Goal: Task Accomplishment & Management: Use online tool/utility

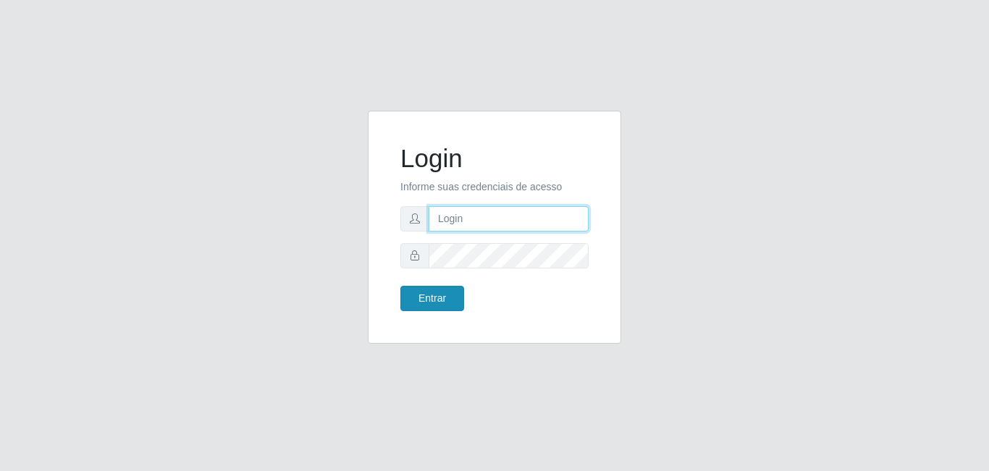
type input "[EMAIL_ADDRESS][DOMAIN_NAME]"
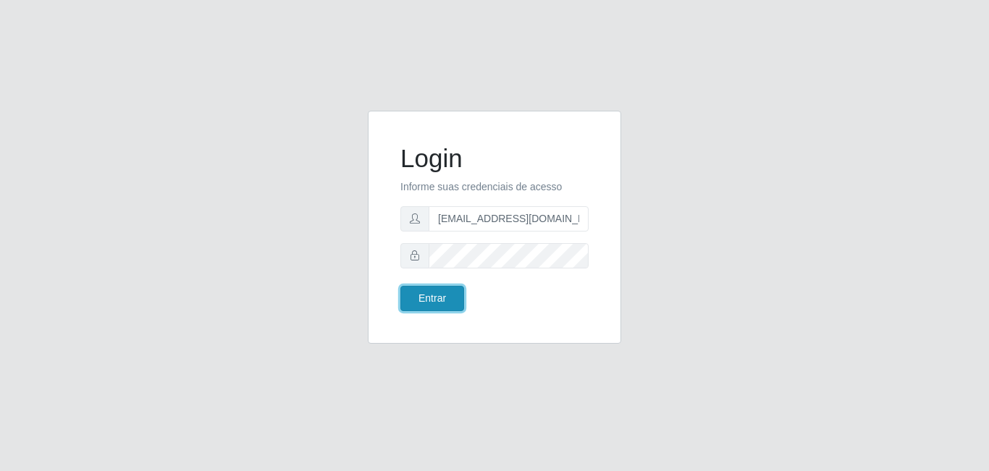
click at [432, 301] on button "Entrar" at bounding box center [432, 298] width 64 height 25
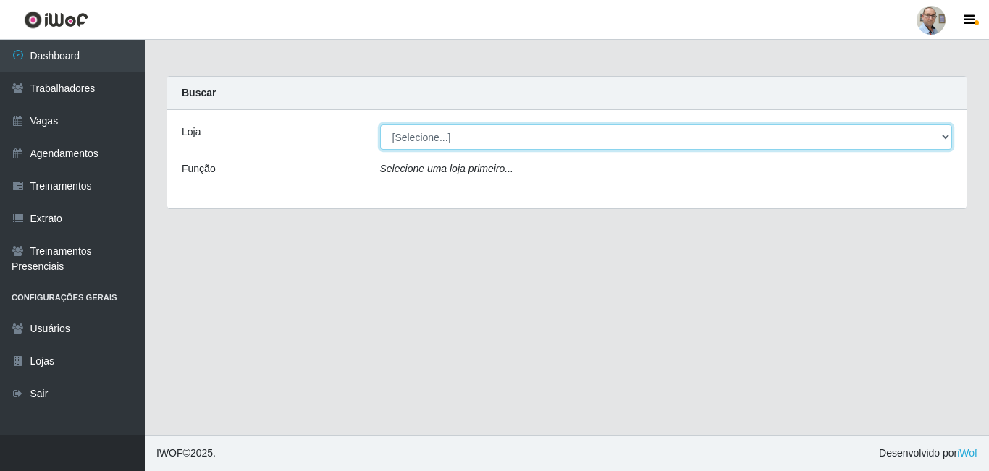
click at [425, 147] on select "[Selecione...] Mar Vermelho - Loja 04" at bounding box center [666, 137] width 573 height 25
select select "251"
click at [380, 125] on select "[Selecione...] Mar Vermelho - Loja 04" at bounding box center [666, 137] width 573 height 25
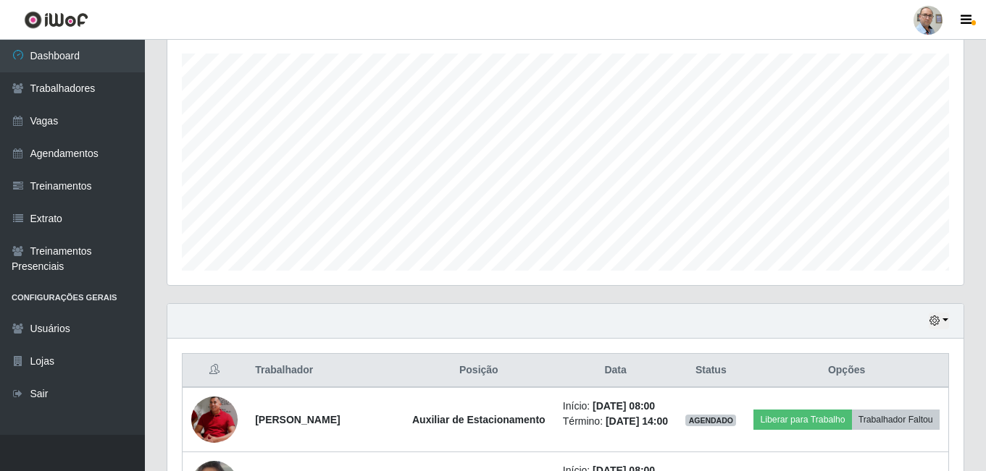
scroll to position [522, 0]
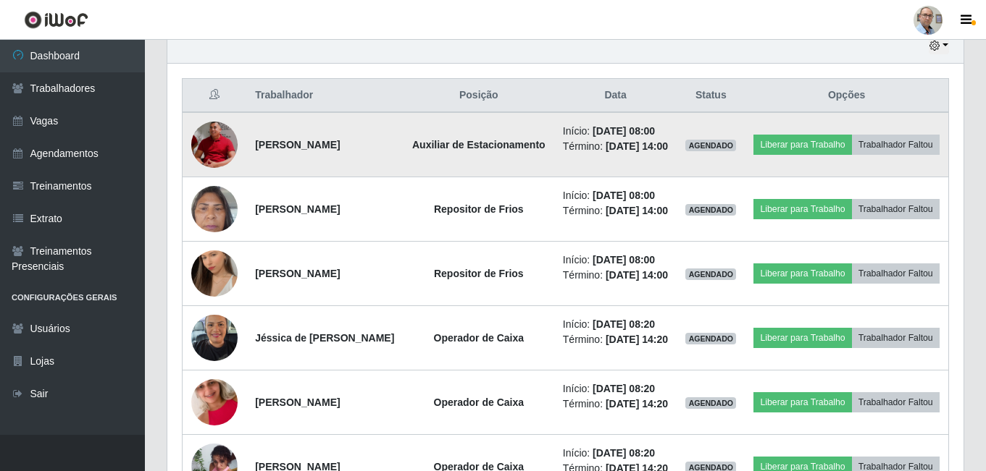
click at [218, 149] on img at bounding box center [214, 144] width 46 height 49
click at [831, 142] on button "Liberar para Trabalho" at bounding box center [802, 145] width 98 height 20
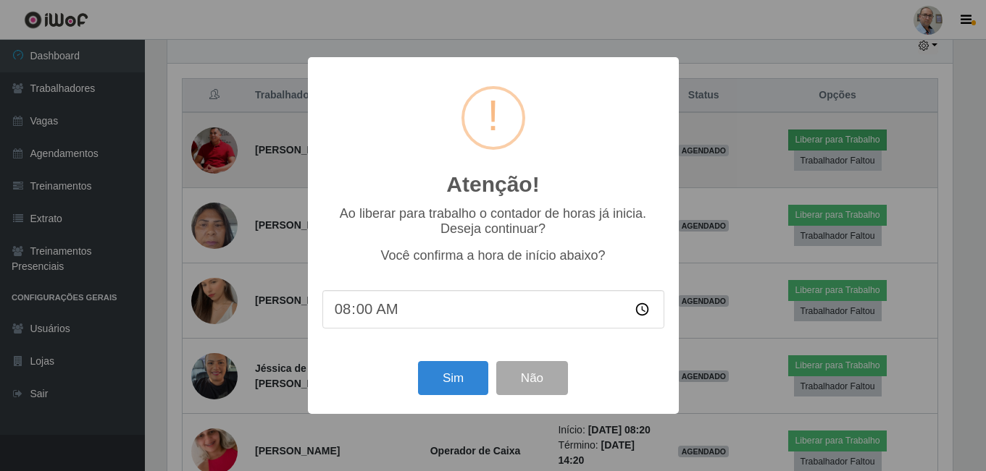
scroll to position [301, 789]
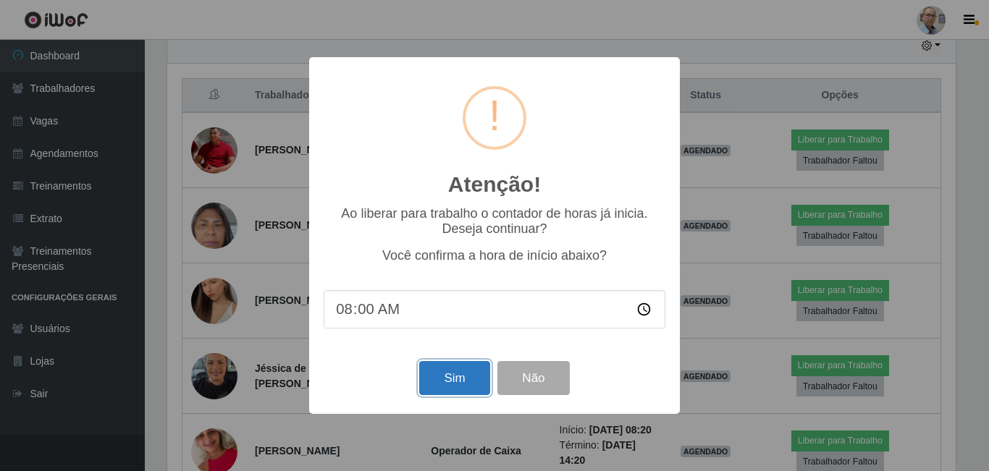
click at [443, 380] on button "Sim" at bounding box center [454, 378] width 70 height 34
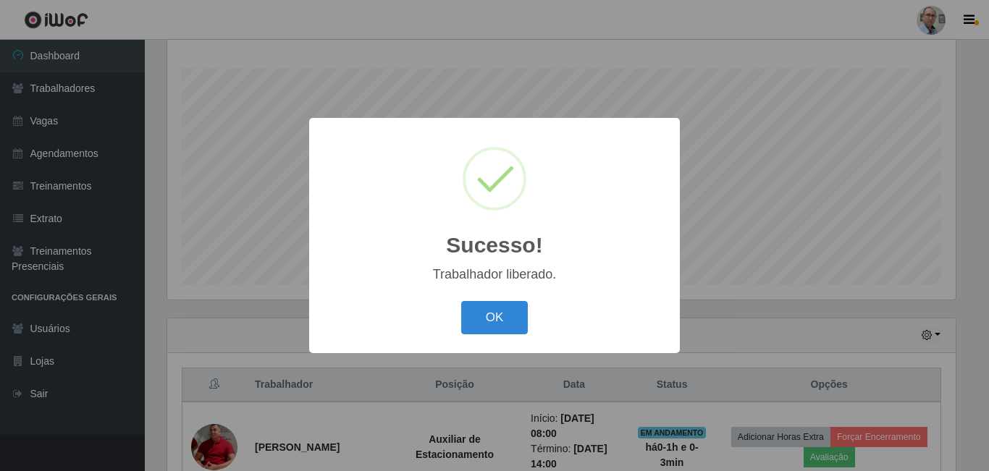
click at [753, 317] on div "Sucesso! × Trabalhador liberado. OK Cancel" at bounding box center [494, 235] width 989 height 471
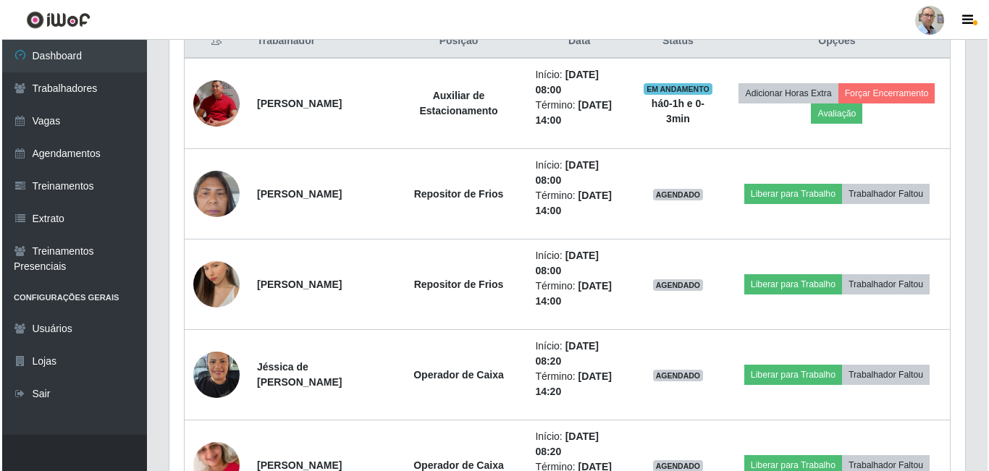
scroll to position [522, 0]
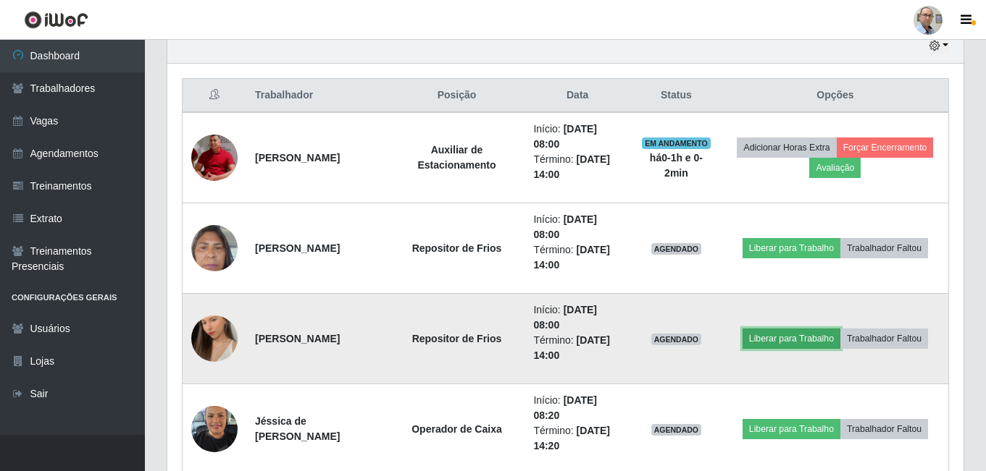
click at [805, 335] on button "Liberar para Trabalho" at bounding box center [791, 339] width 98 height 20
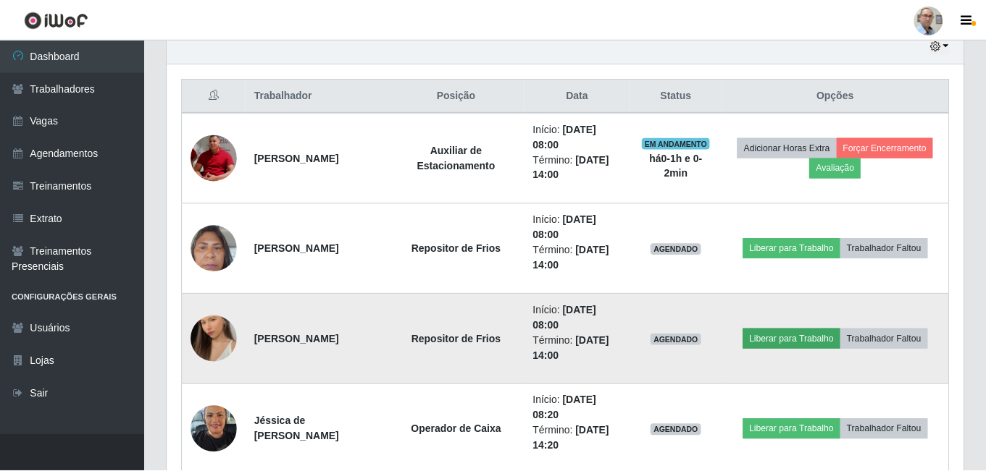
scroll to position [301, 789]
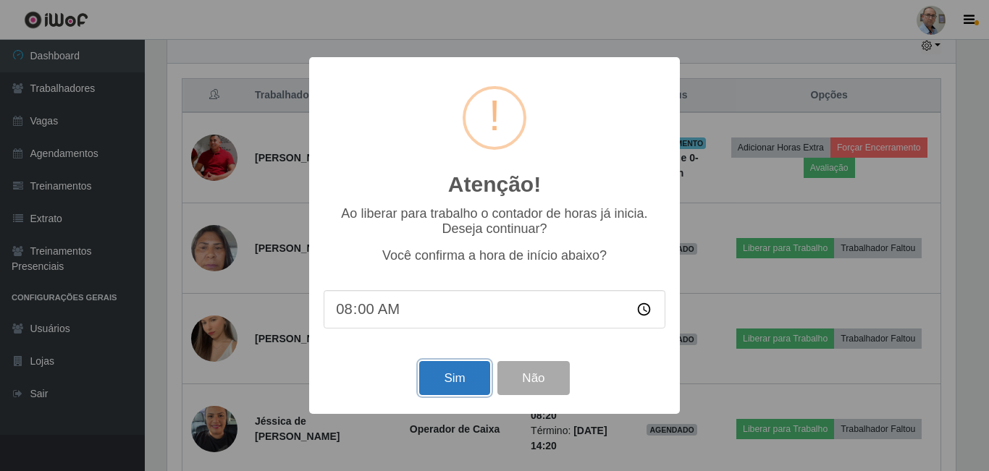
click at [435, 385] on button "Sim" at bounding box center [454, 378] width 70 height 34
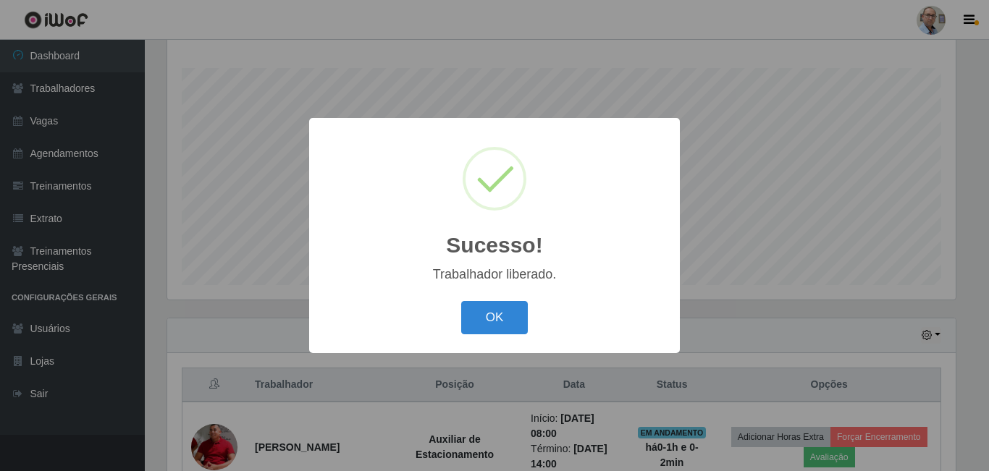
click at [729, 315] on div "Sucesso! × Trabalhador liberado. OK Cancel" at bounding box center [494, 235] width 989 height 471
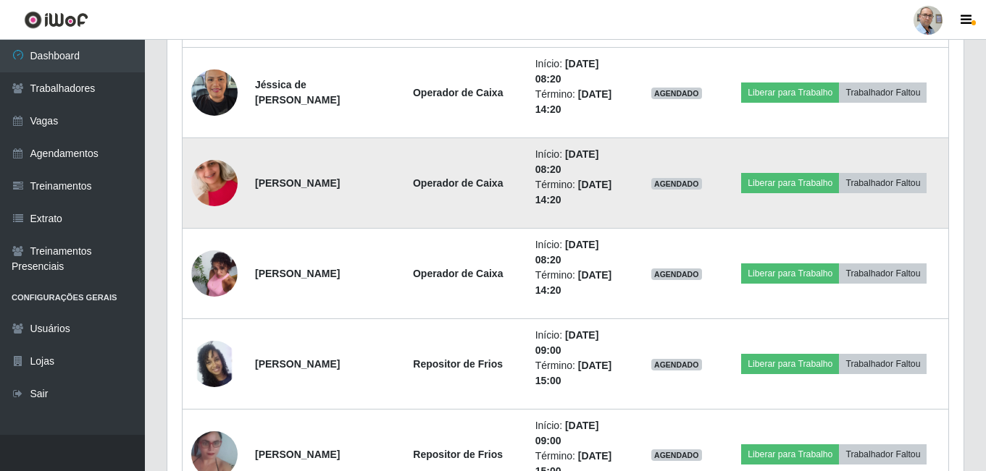
scroll to position [884, 0]
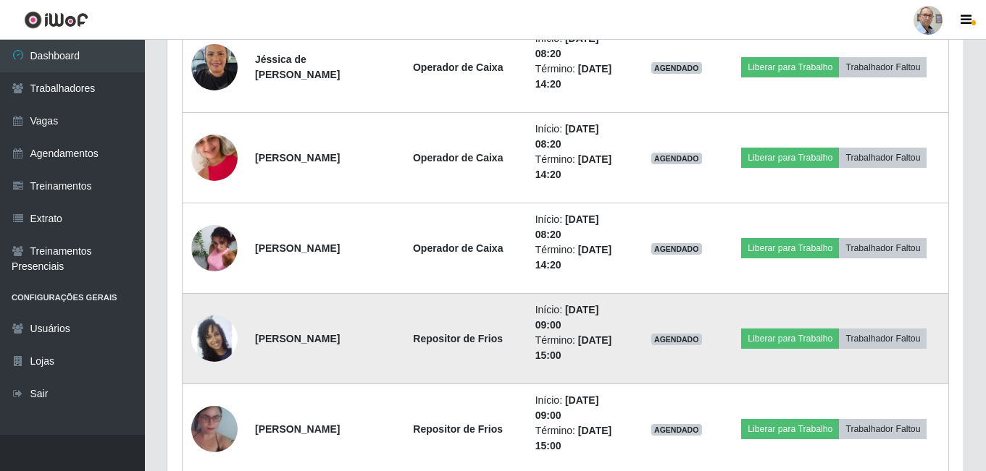
click at [219, 353] on img at bounding box center [214, 339] width 46 height 83
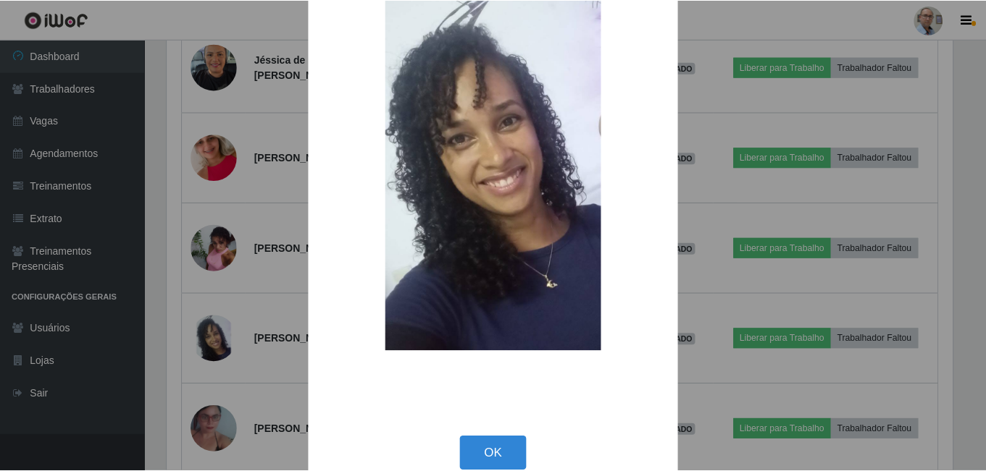
scroll to position [170, 0]
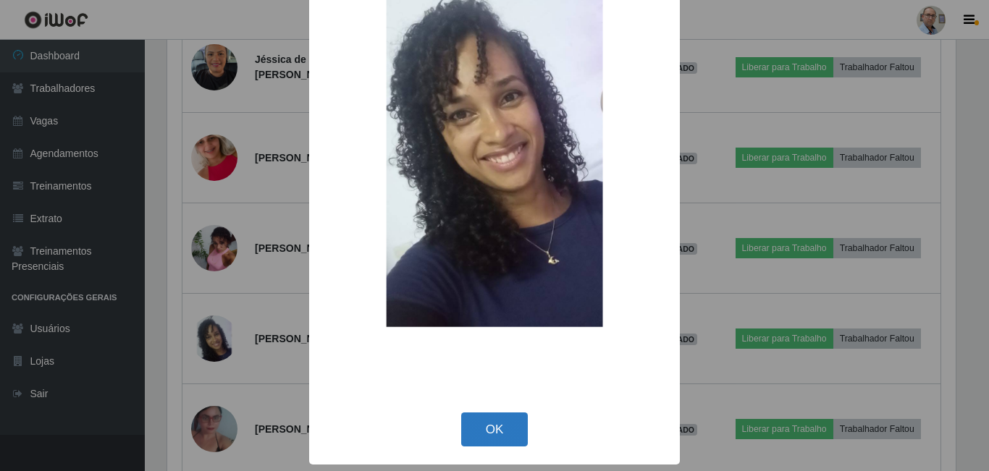
click at [485, 424] on button "OK" at bounding box center [494, 430] width 67 height 34
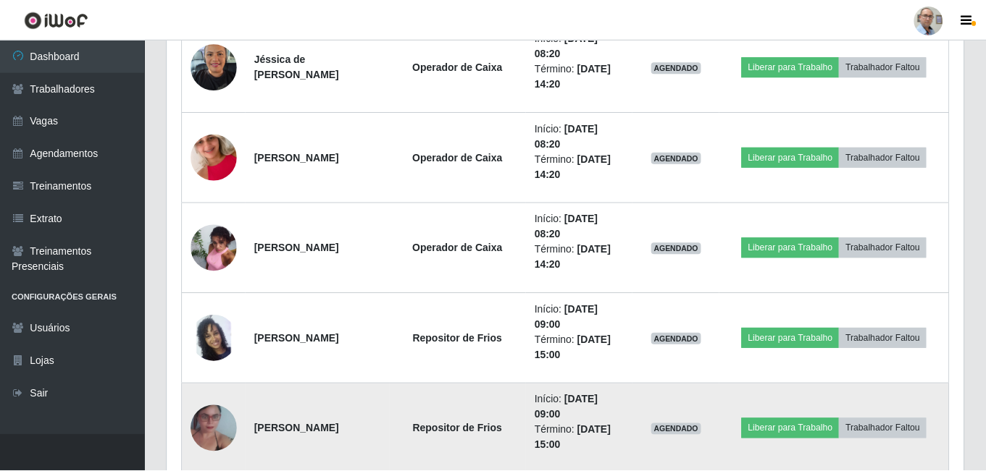
scroll to position [301, 796]
